Goal: Find specific page/section

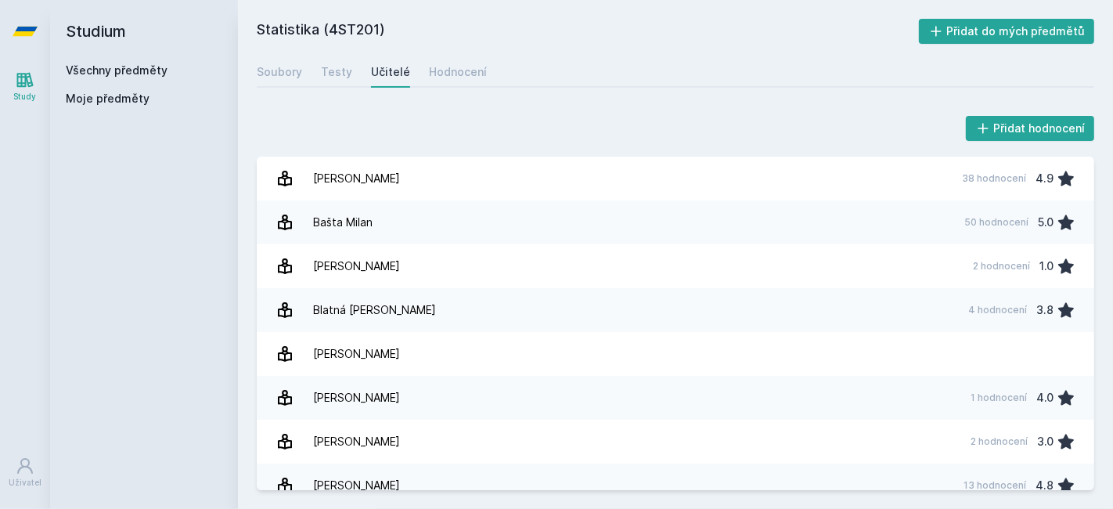
click at [122, 63] on link "Všechny předměty" at bounding box center [117, 69] width 102 height 13
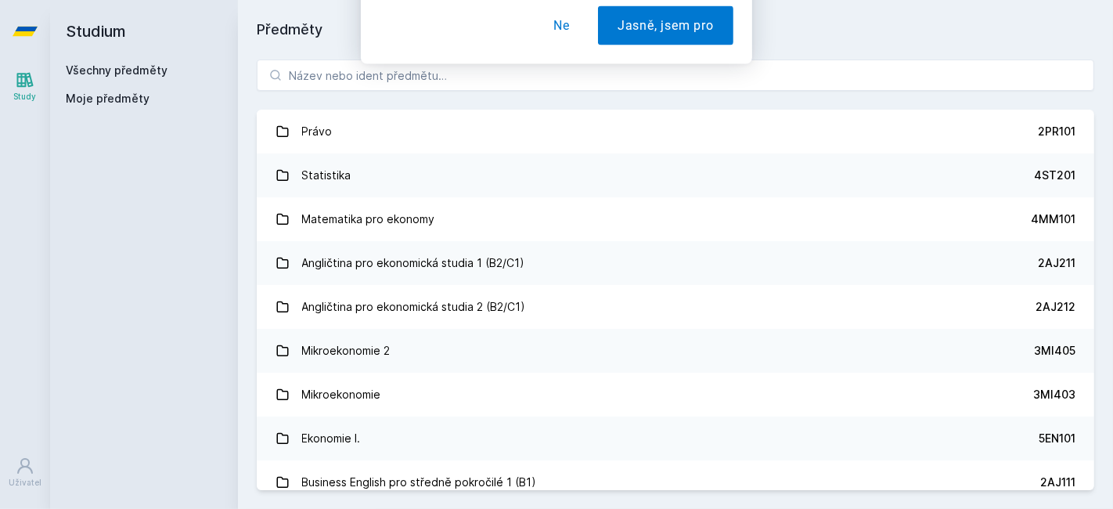
click at [559, 95] on button "Ne" at bounding box center [562, 100] width 56 height 39
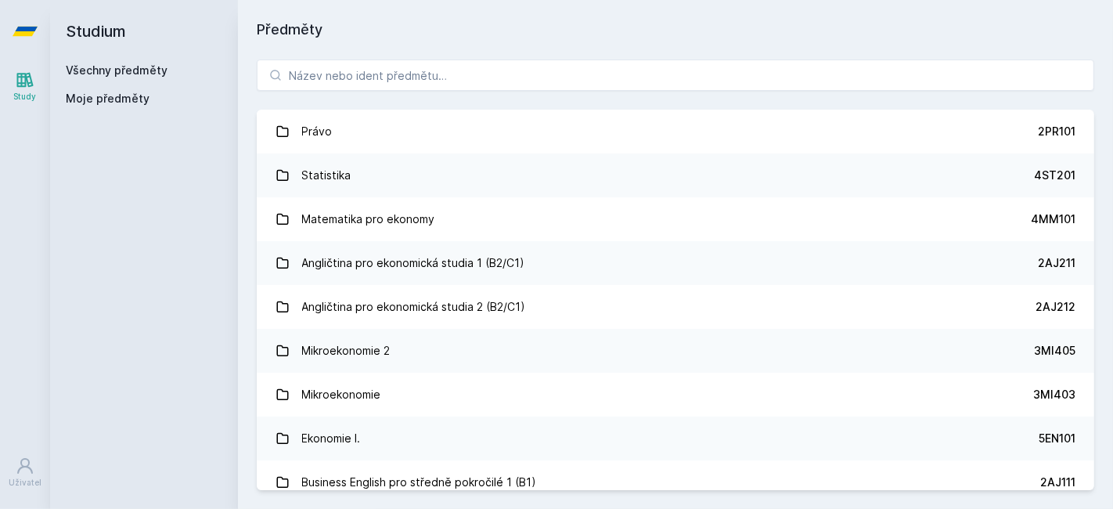
click at [446, 70] on div "[PERSON_NAME] dostávat tipy ohledně studia, nových testů, hodnocení učitelů a p…" at bounding box center [556, 69] width 1113 height 139
click at [417, 68] on input "search" at bounding box center [675, 74] width 837 height 31
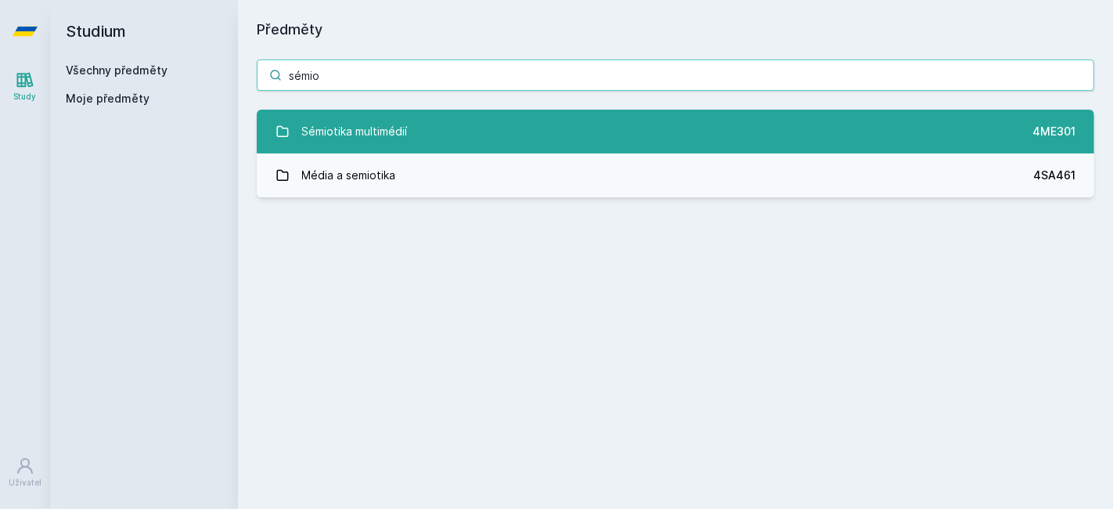
type input "sémio"
click at [399, 110] on link "Sémiotika multimédií 4ME301" at bounding box center [675, 132] width 837 height 44
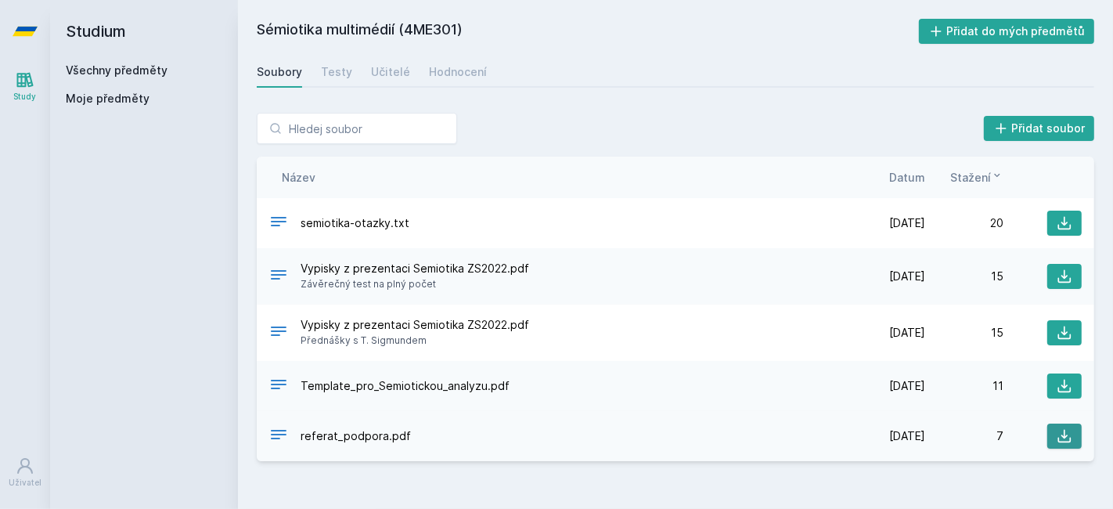
click at [1050, 441] on button at bounding box center [1064, 435] width 34 height 25
